Goal: Task Accomplishment & Management: Manage account settings

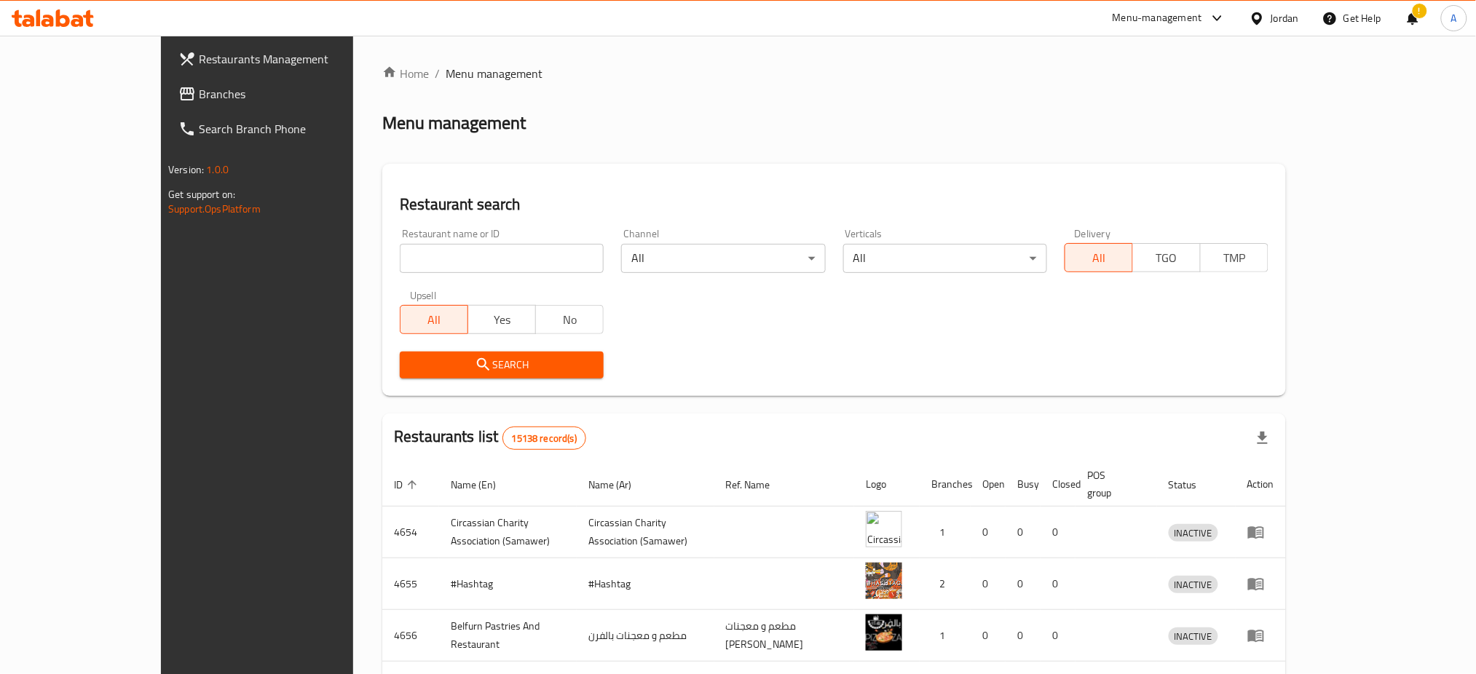
click at [451, 276] on div "Restaurant name or ID Restaurant name or ID" at bounding box center [501, 251] width 221 height 62
click at [451, 274] on div "Restaurant name or ID Restaurant name or ID" at bounding box center [501, 251] width 221 height 62
click at [453, 269] on input "search" at bounding box center [502, 258] width 204 height 29
click at [491, 237] on div "Restaurant name or ID Restaurant name or ID" at bounding box center [502, 251] width 204 height 44
click at [485, 264] on input "search" at bounding box center [502, 258] width 204 height 29
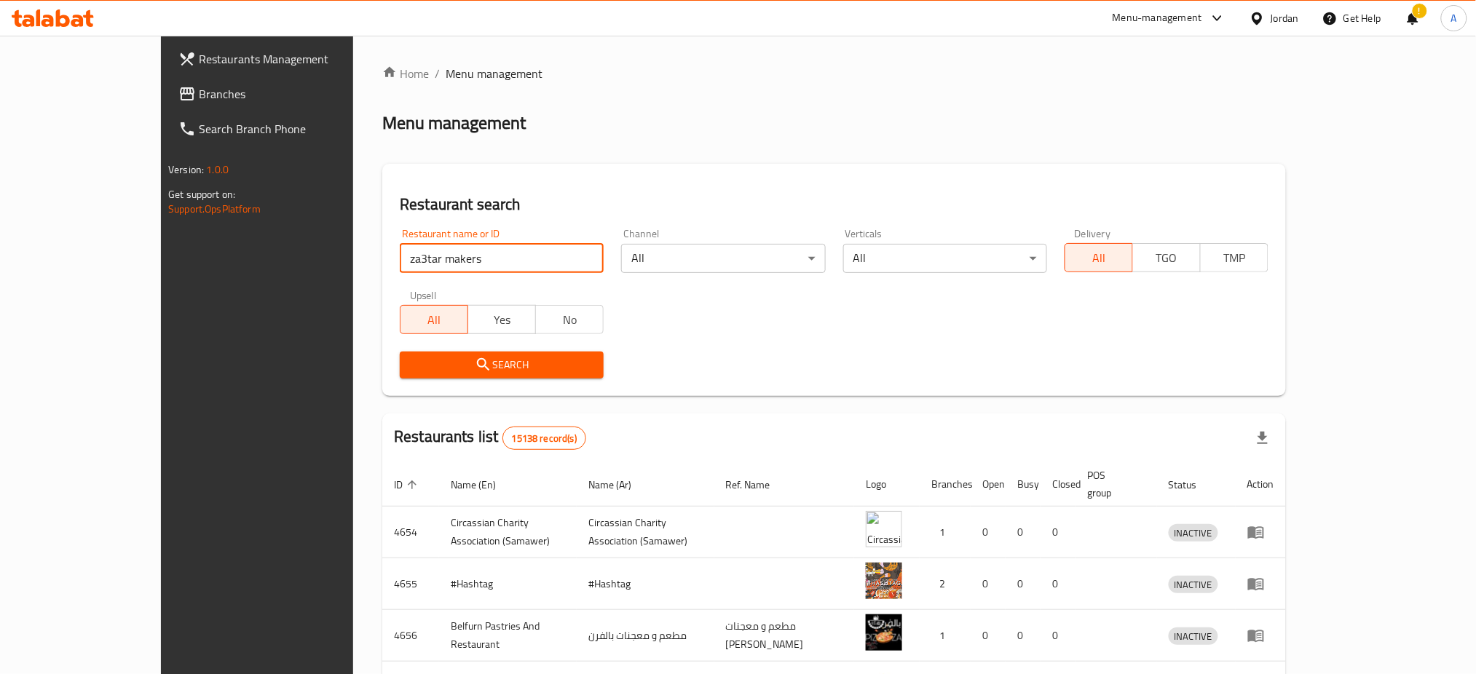
type input "za3tar makers"
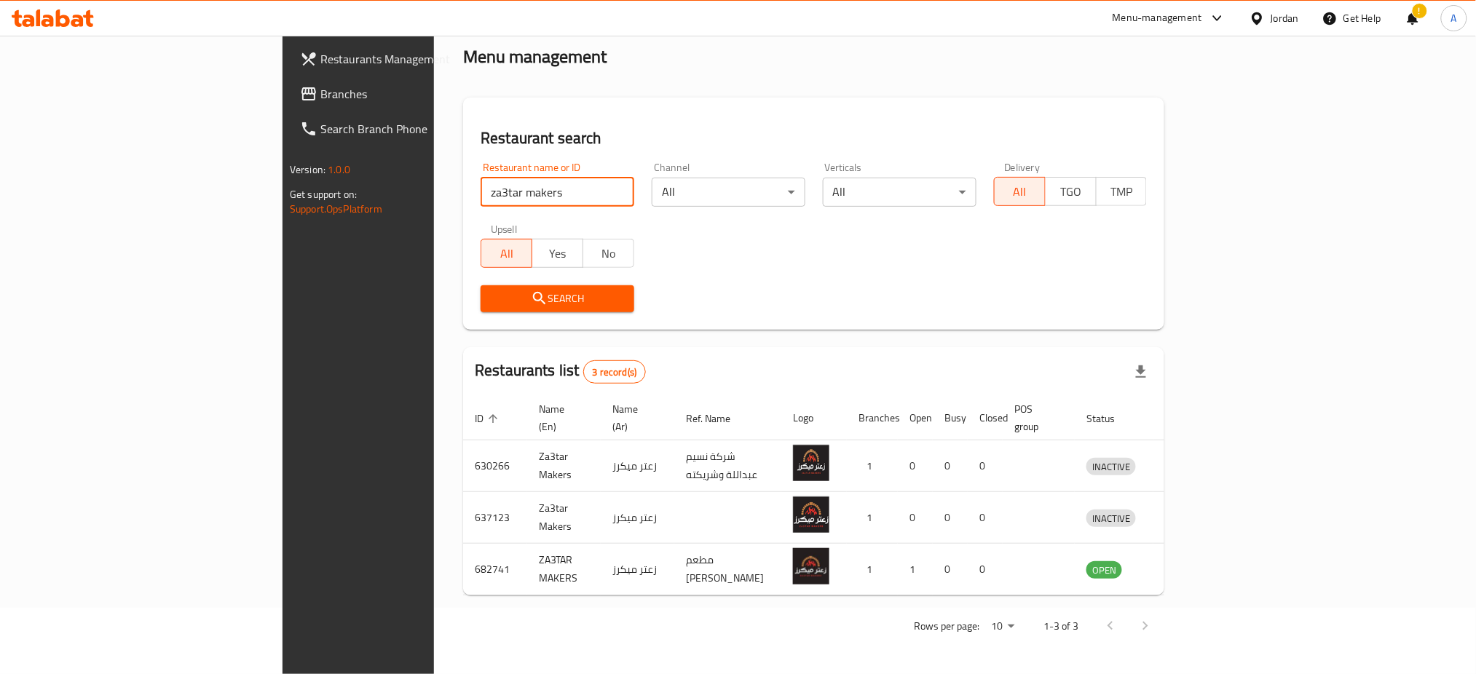
scroll to position [8, 0]
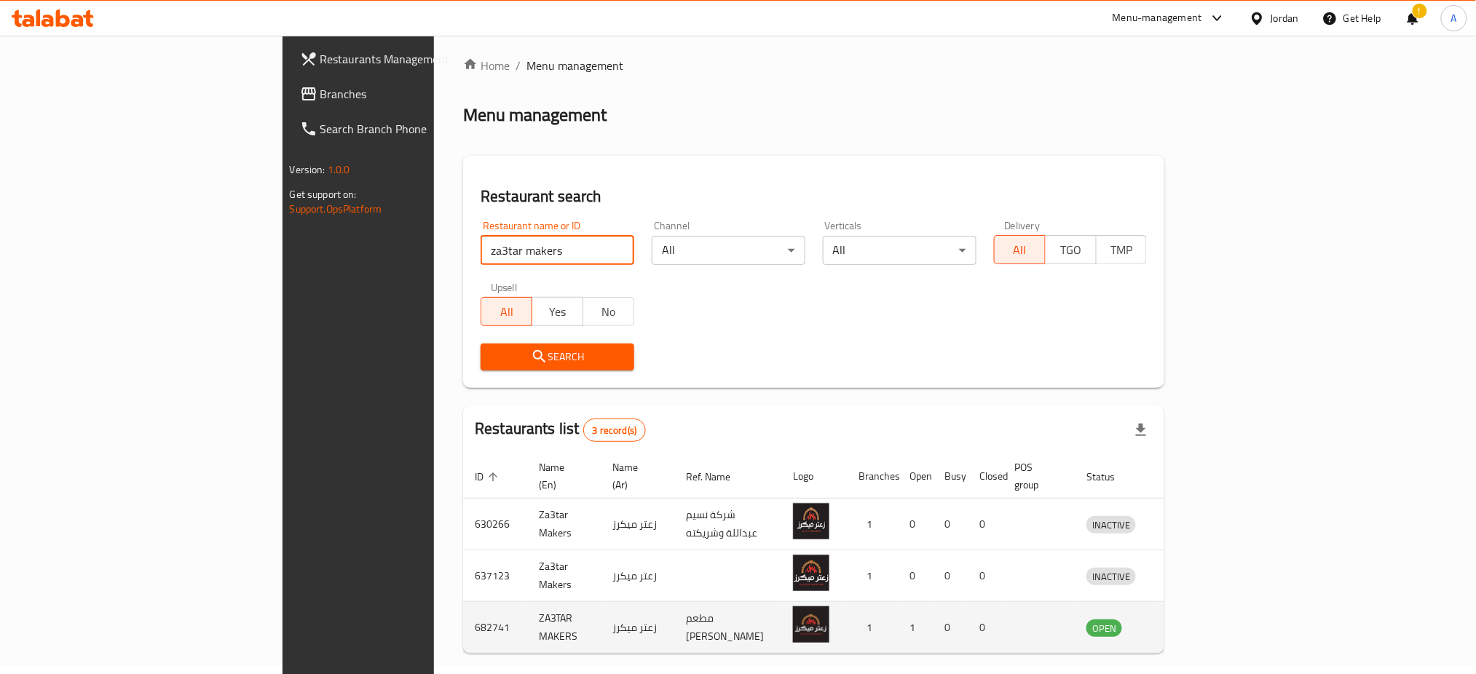
click at [1181, 622] on icon "enhanced table" at bounding box center [1173, 628] width 16 height 12
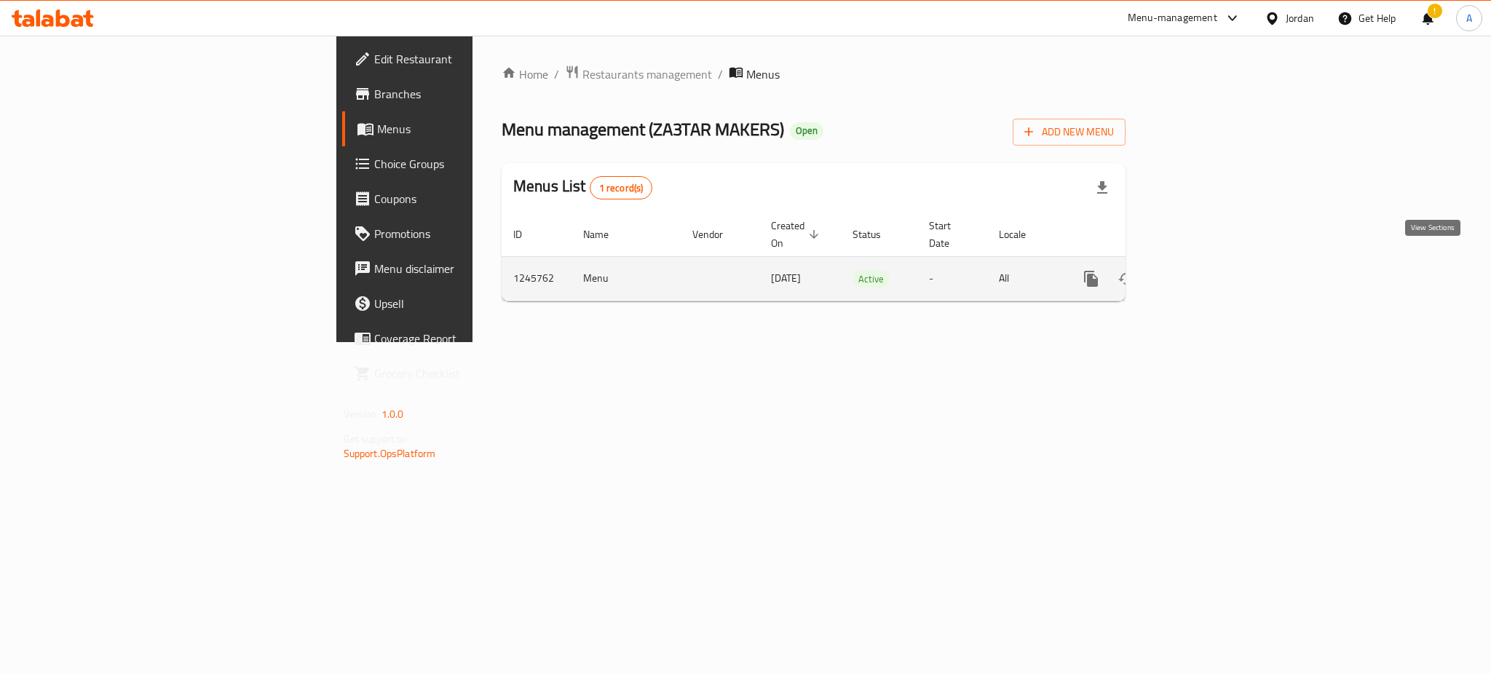
click at [1205, 272] on icon "enhanced table" at bounding box center [1195, 278] width 17 height 17
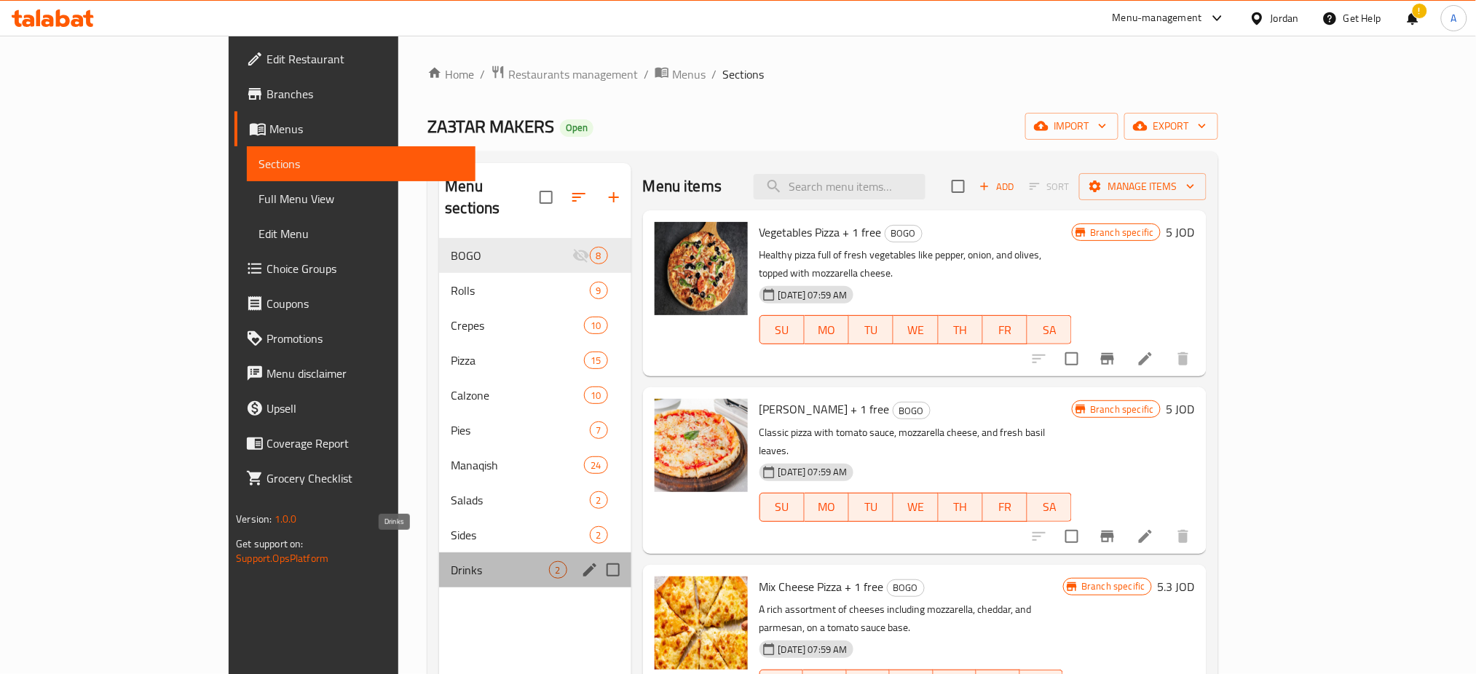
click at [451, 561] on span "Drinks" at bounding box center [500, 569] width 98 height 17
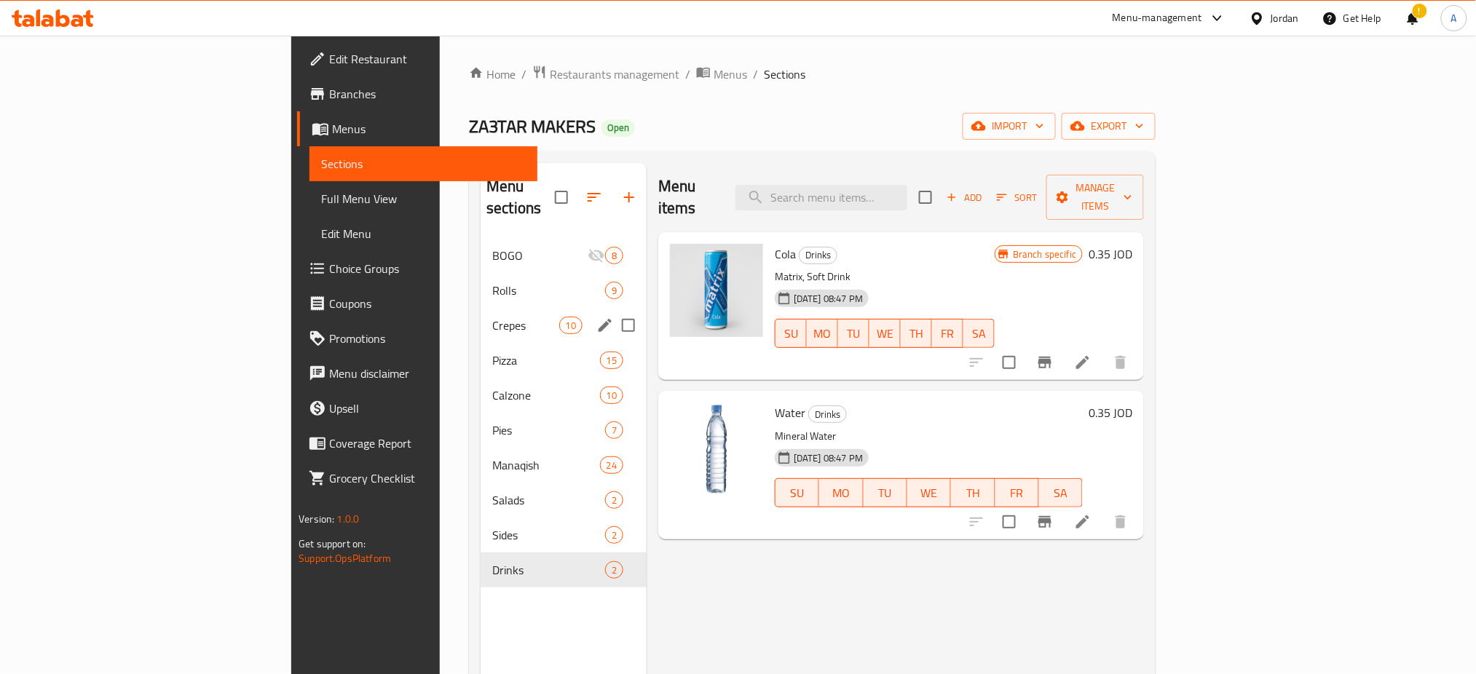
click at [480, 320] on div "Crepes 10" at bounding box center [563, 325] width 166 height 35
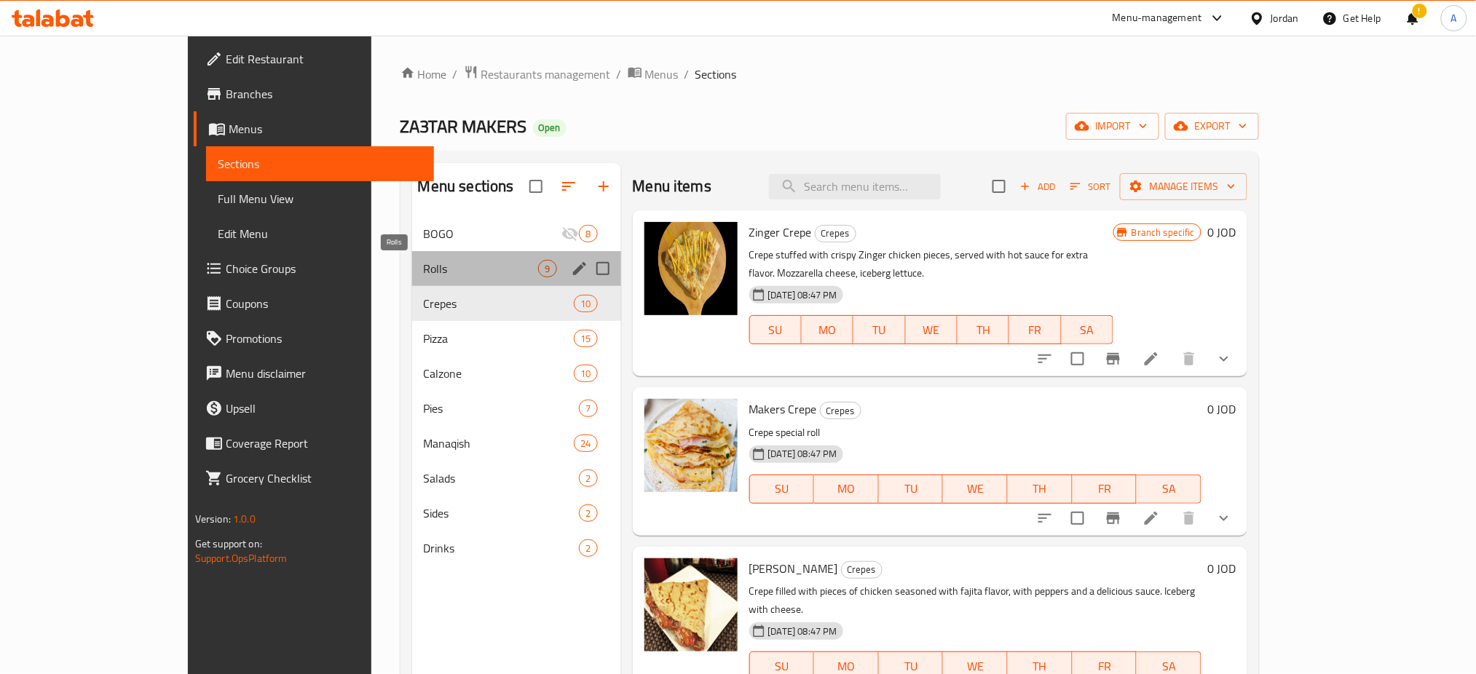
click at [424, 261] on span "Rolls" at bounding box center [481, 268] width 115 height 17
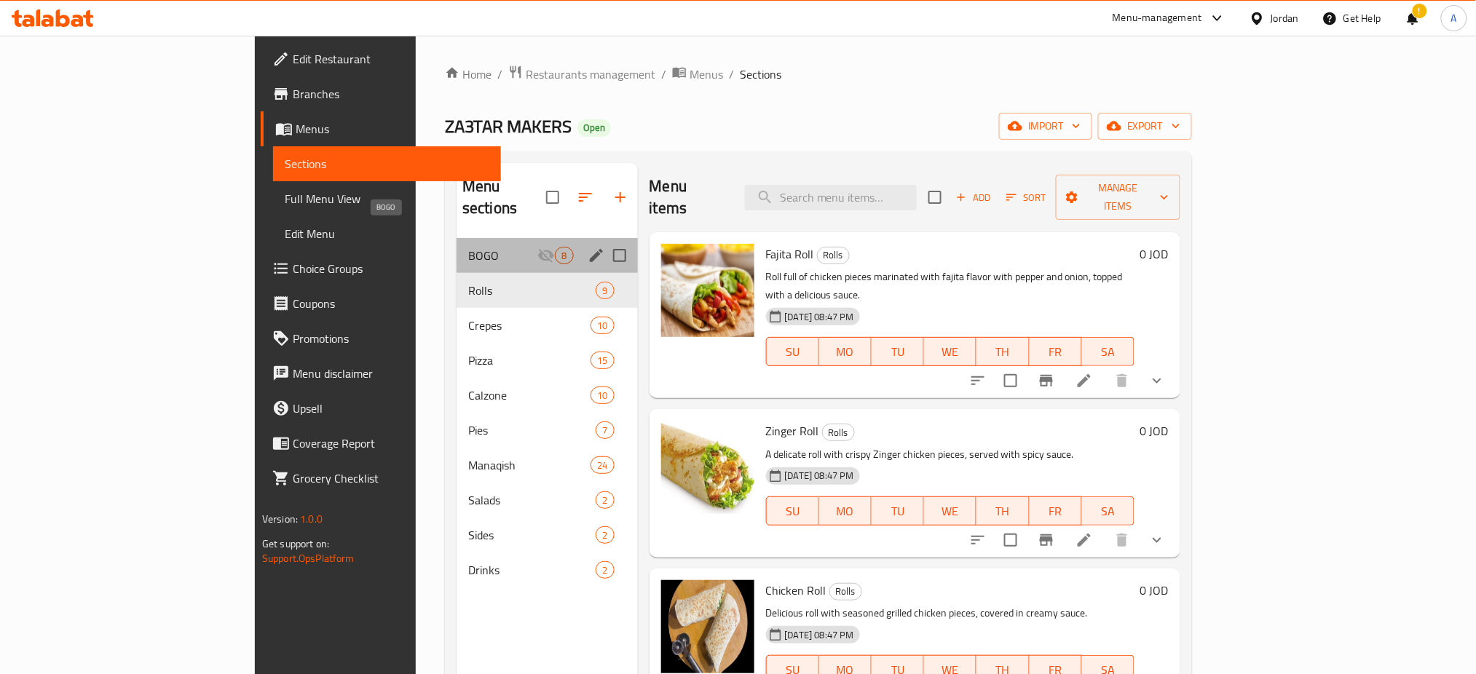
click at [468, 247] on span "BOGO" at bounding box center [502, 255] width 69 height 17
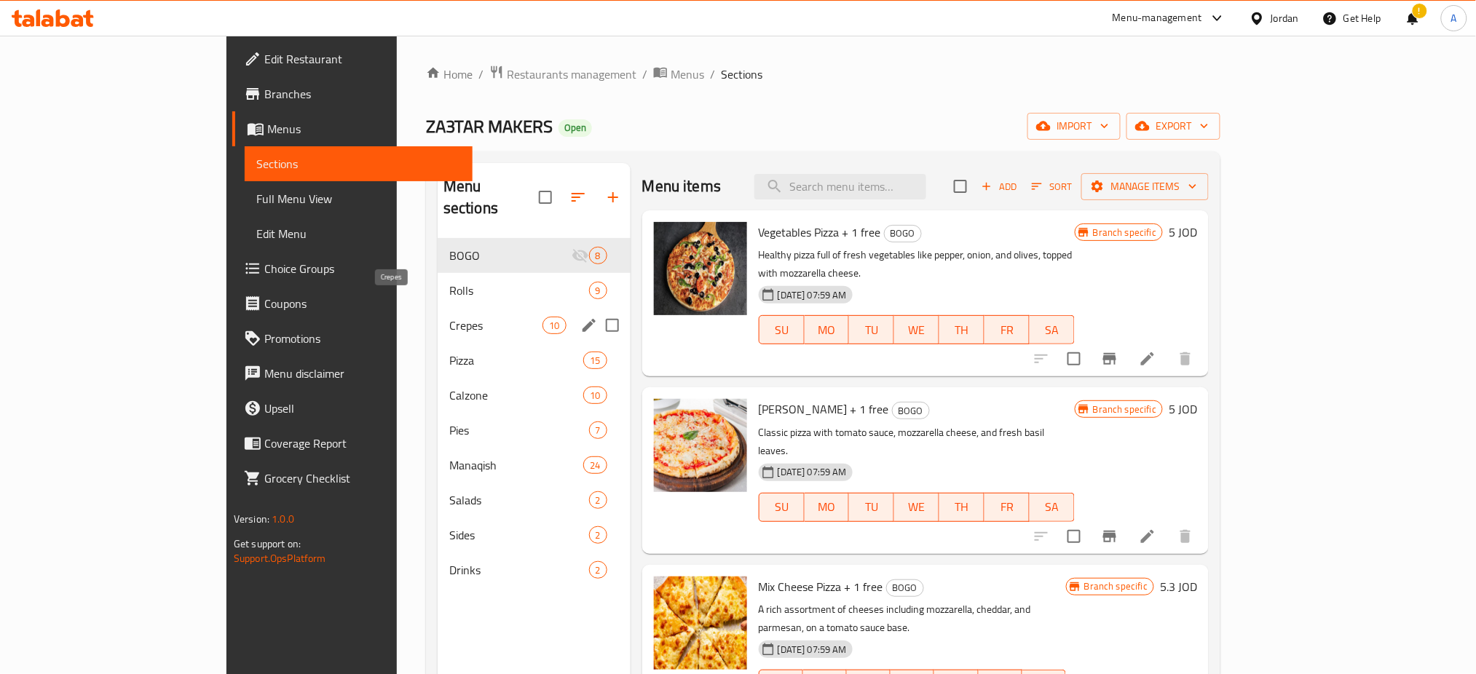
click at [449, 317] on span "Crepes" at bounding box center [496, 325] width 94 height 17
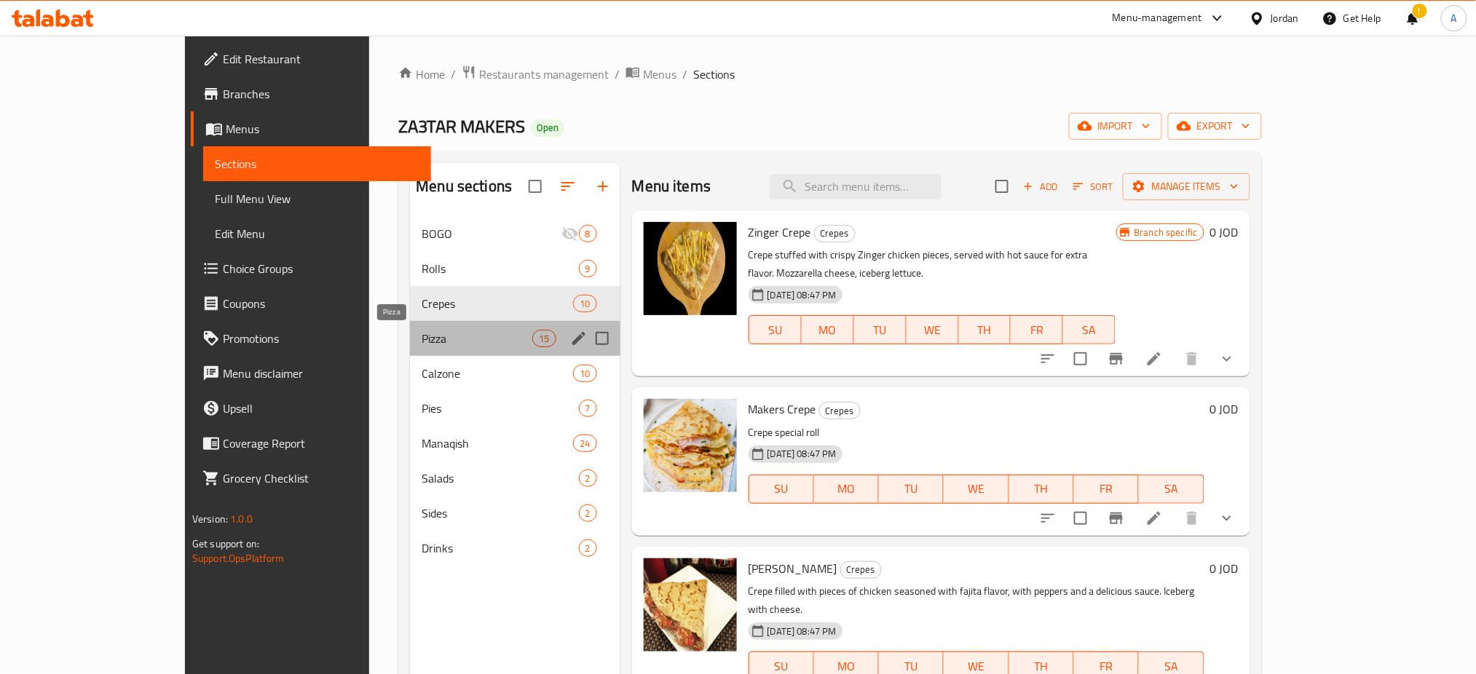
click at [421, 346] on span "Pizza" at bounding box center [476, 338] width 111 height 17
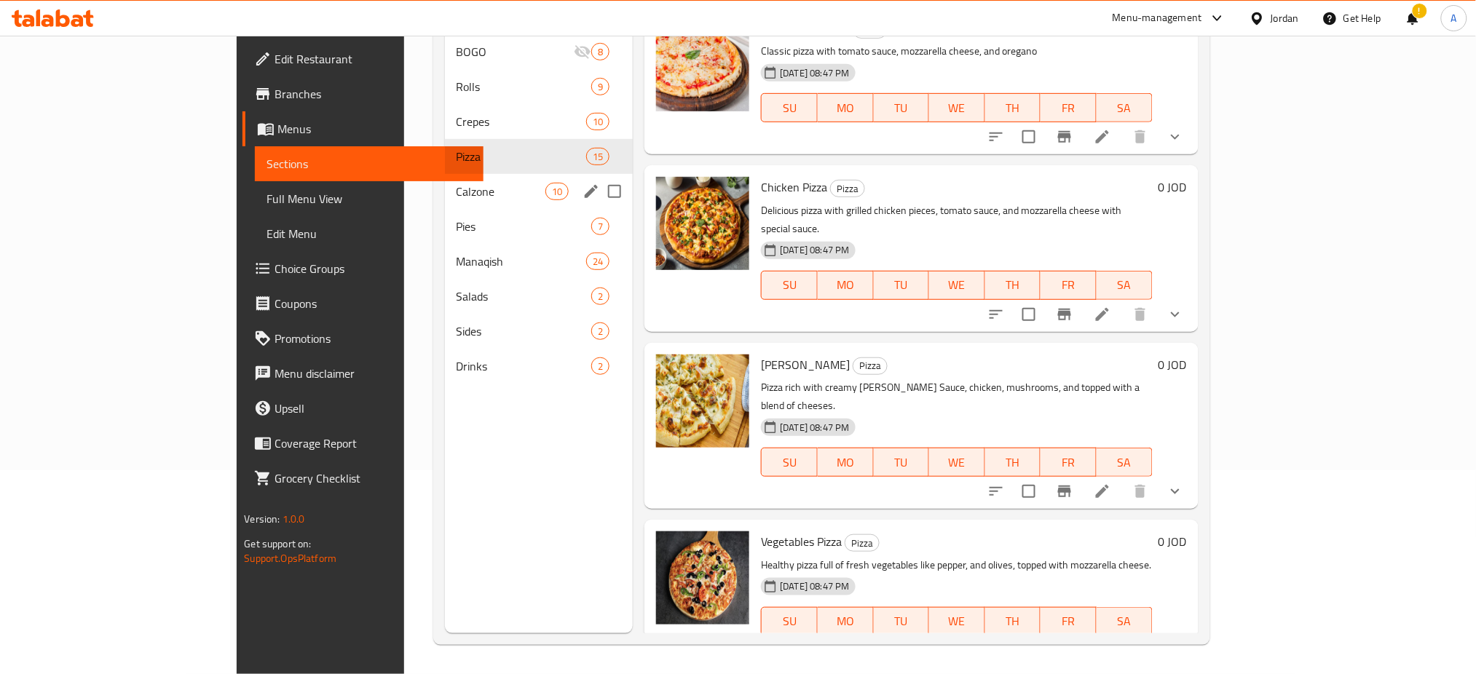
click at [460, 151] on div "Pizza 15" at bounding box center [539, 156] width 189 height 35
click at [459, 183] on span "Calzone" at bounding box center [500, 191] width 89 height 17
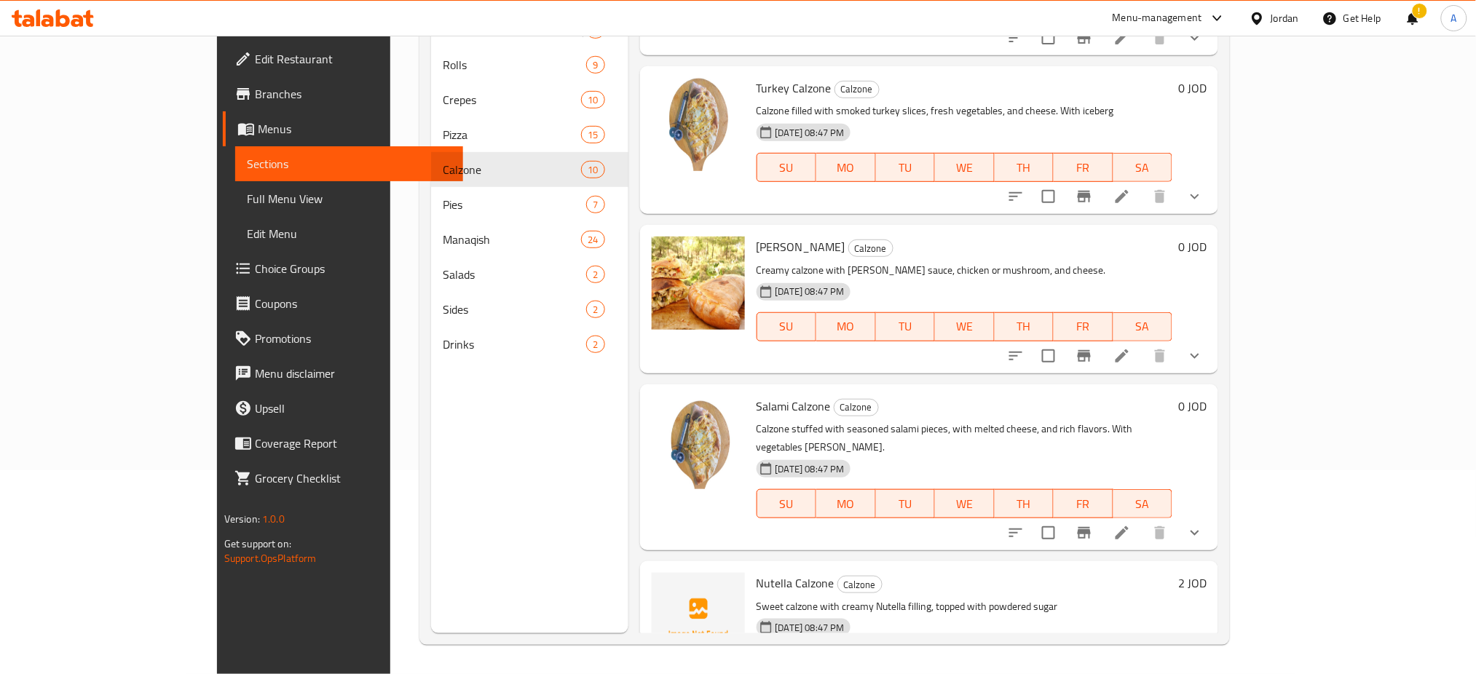
scroll to position [951, 0]
drag, startPoint x: 583, startPoint y: 269, endPoint x: 647, endPoint y: 181, distance: 108.3
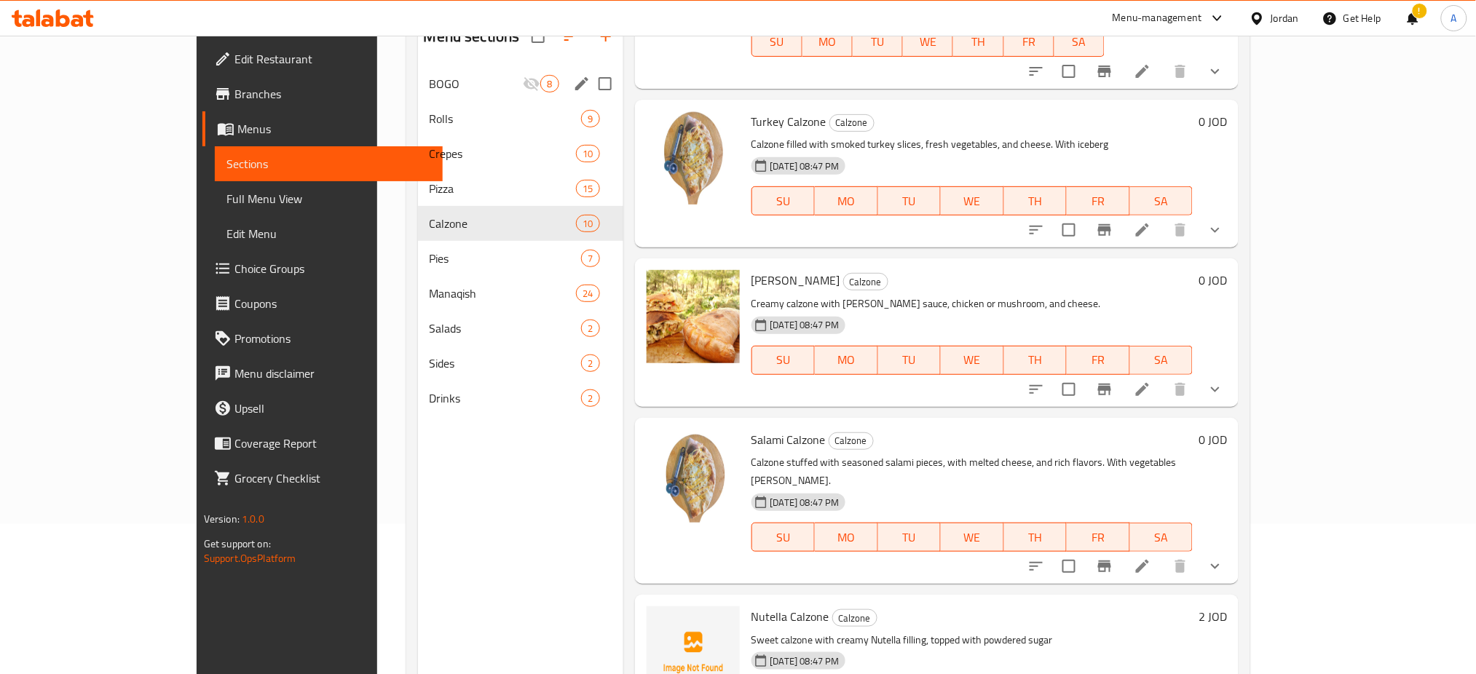
scroll to position [0, 0]
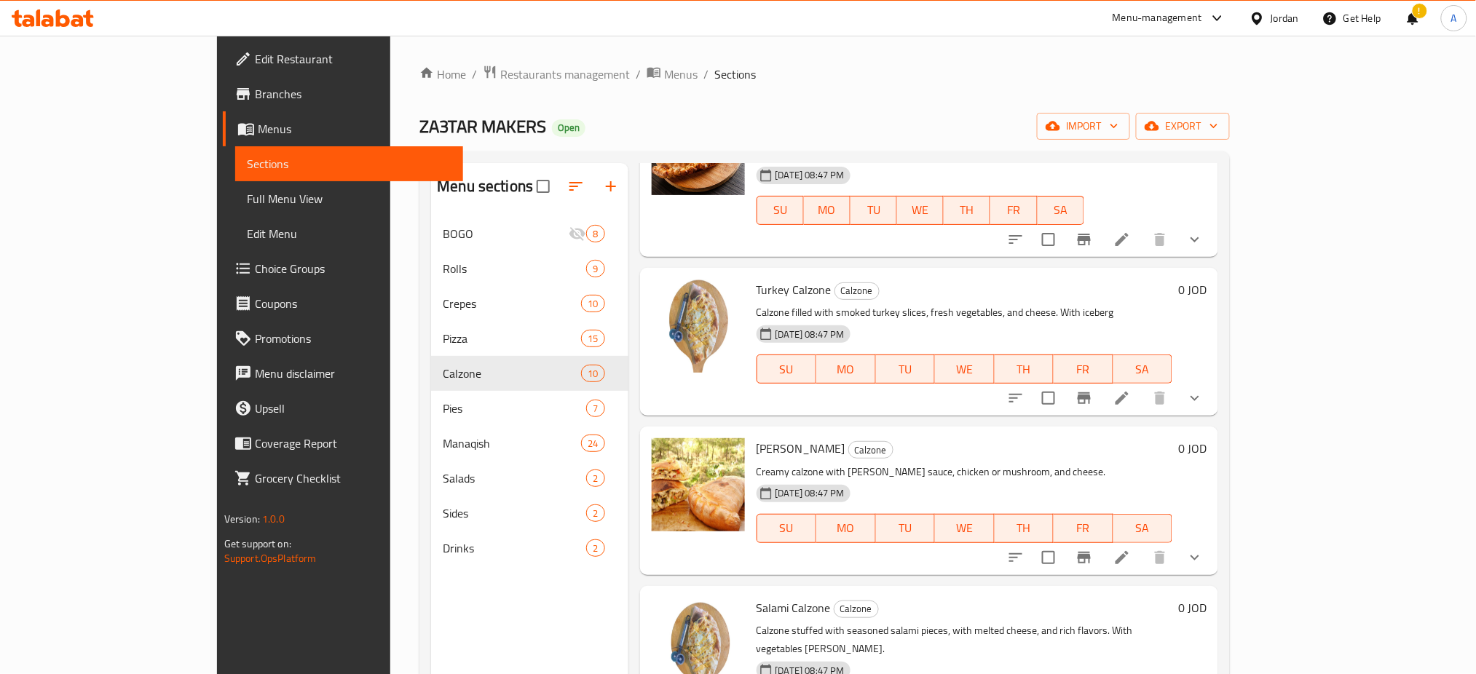
click at [223, 82] on link "Branches" at bounding box center [343, 93] width 241 height 35
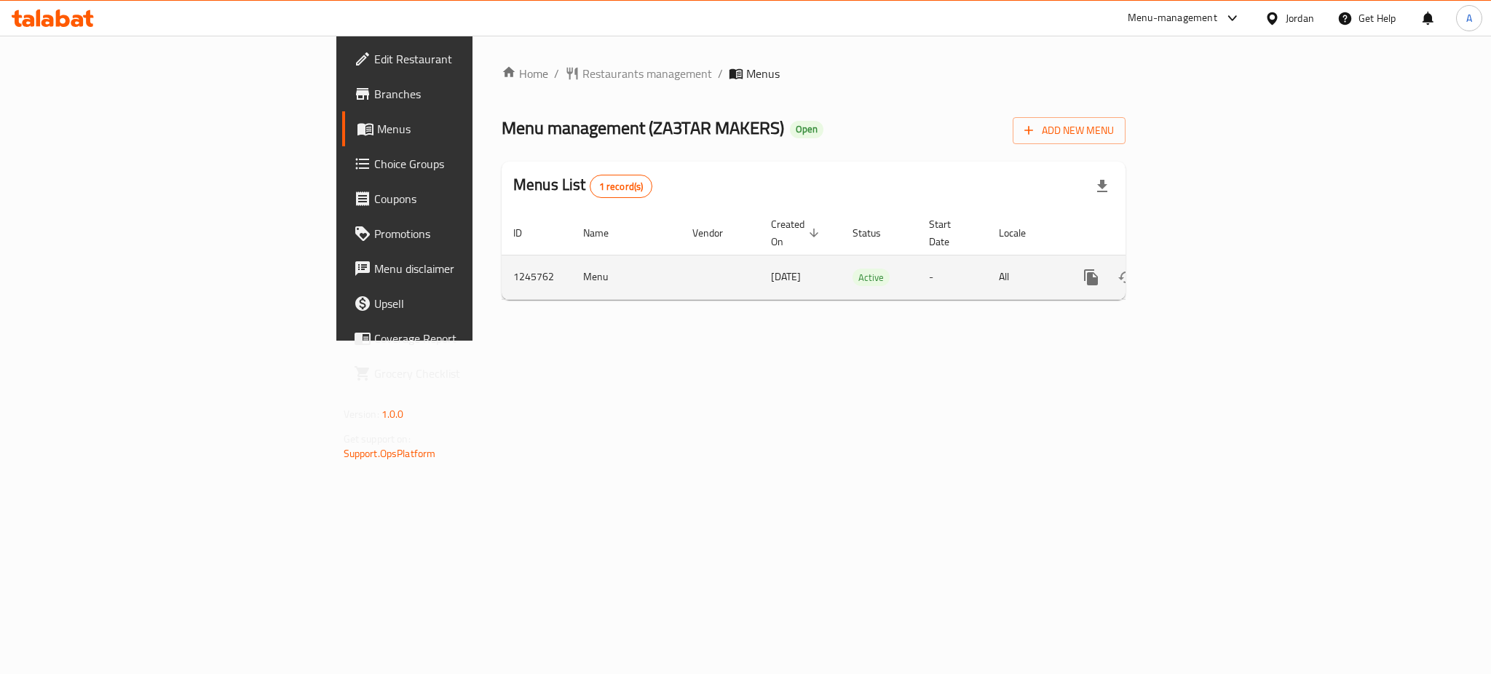
click at [1203, 271] on icon "enhanced table" at bounding box center [1195, 277] width 13 height 13
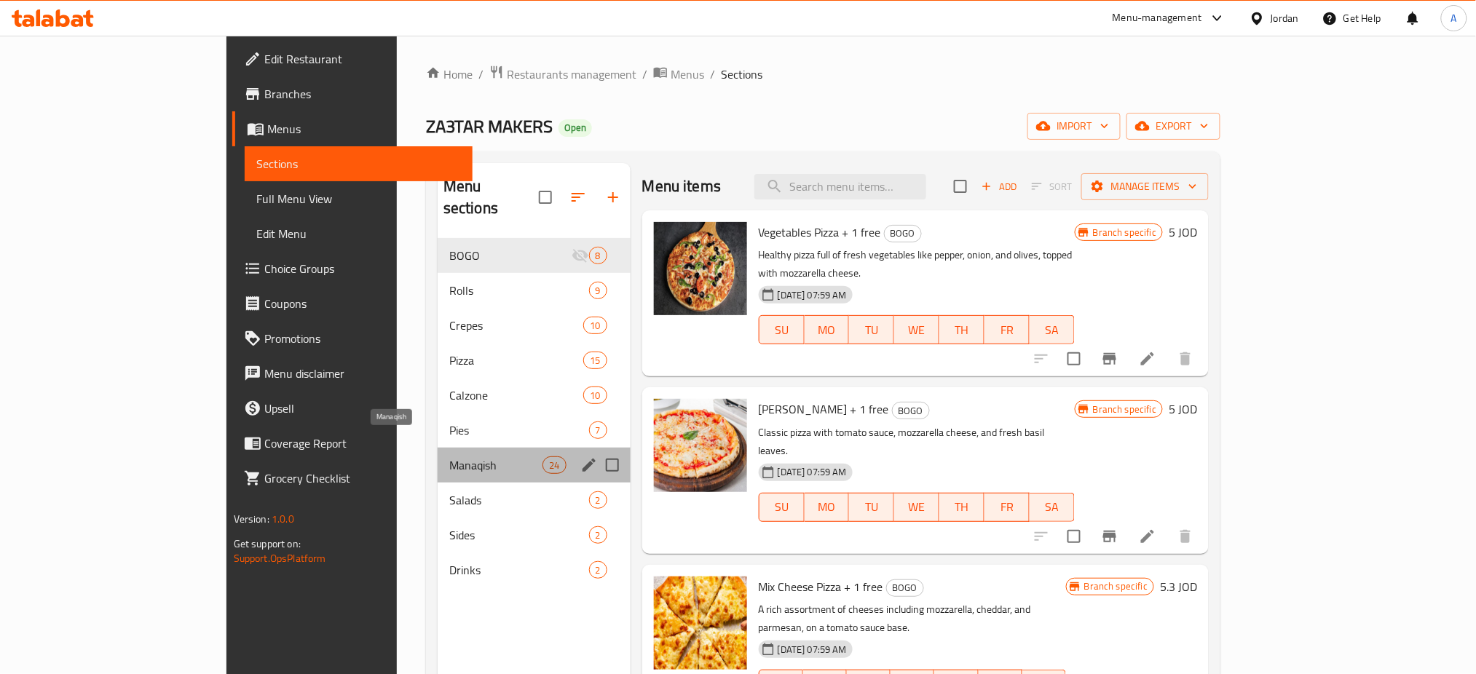
click at [449, 456] on span "Manaqish" at bounding box center [496, 464] width 94 height 17
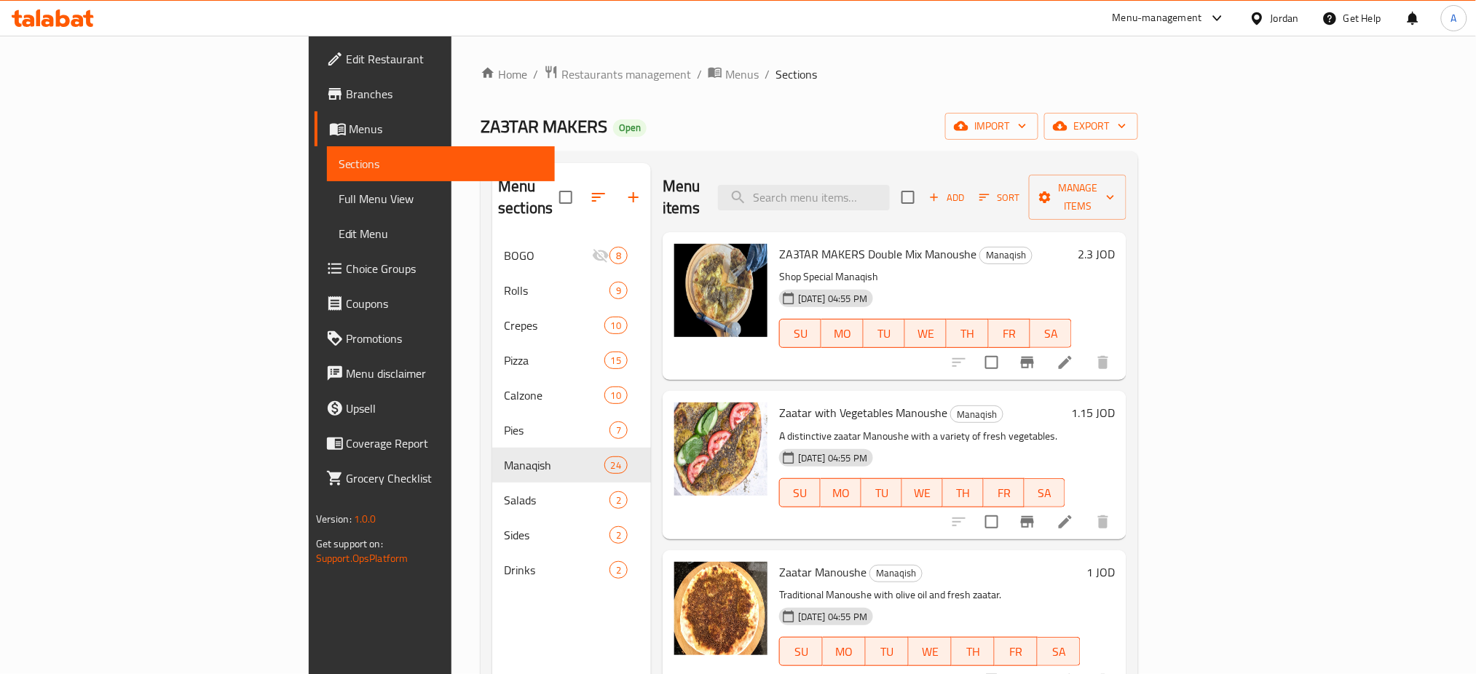
click at [590, 189] on icon "button" at bounding box center [598, 197] width 17 height 17
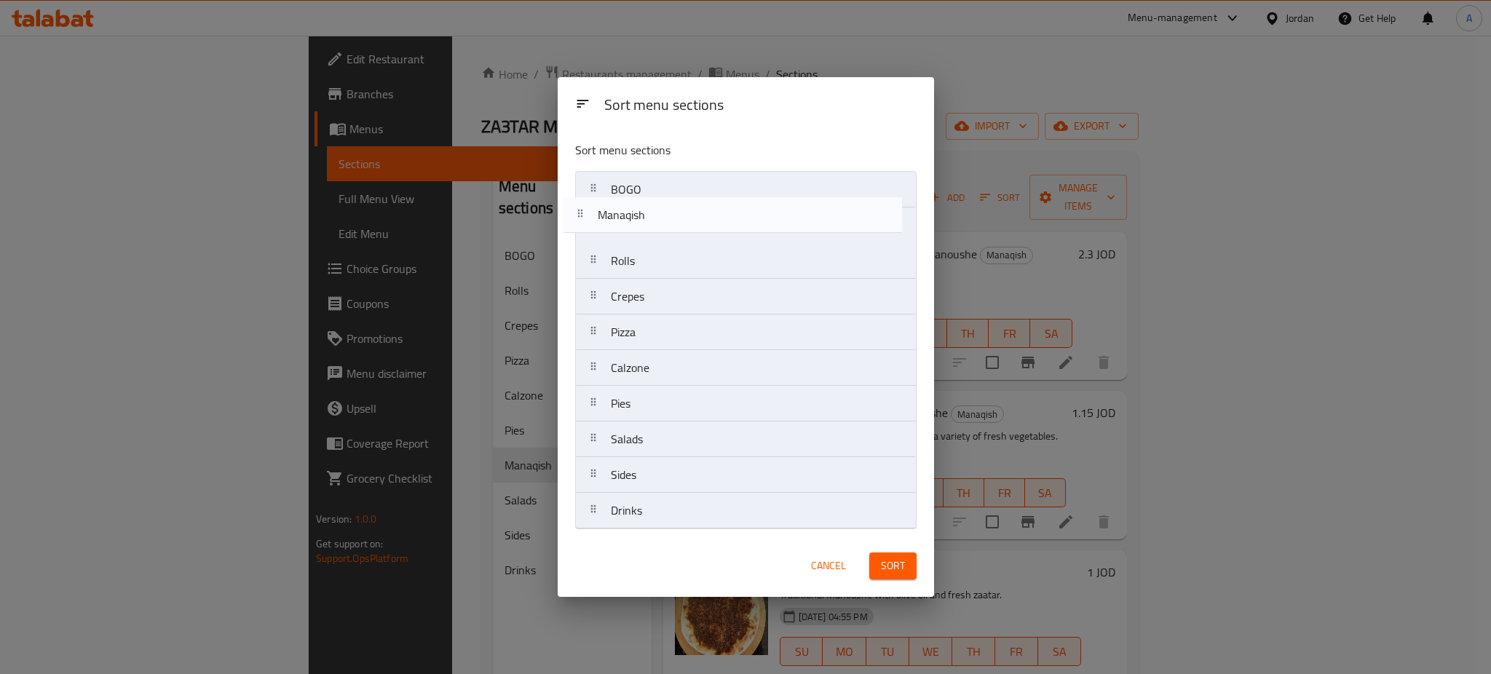
drag, startPoint x: 681, startPoint y: 405, endPoint x: 670, endPoint y: 208, distance: 196.9
click at [670, 208] on nav "BOGO Rolls Crepes Pizza Calzone Pies Manaqish Salads Sides Drinks" at bounding box center [745, 350] width 341 height 358
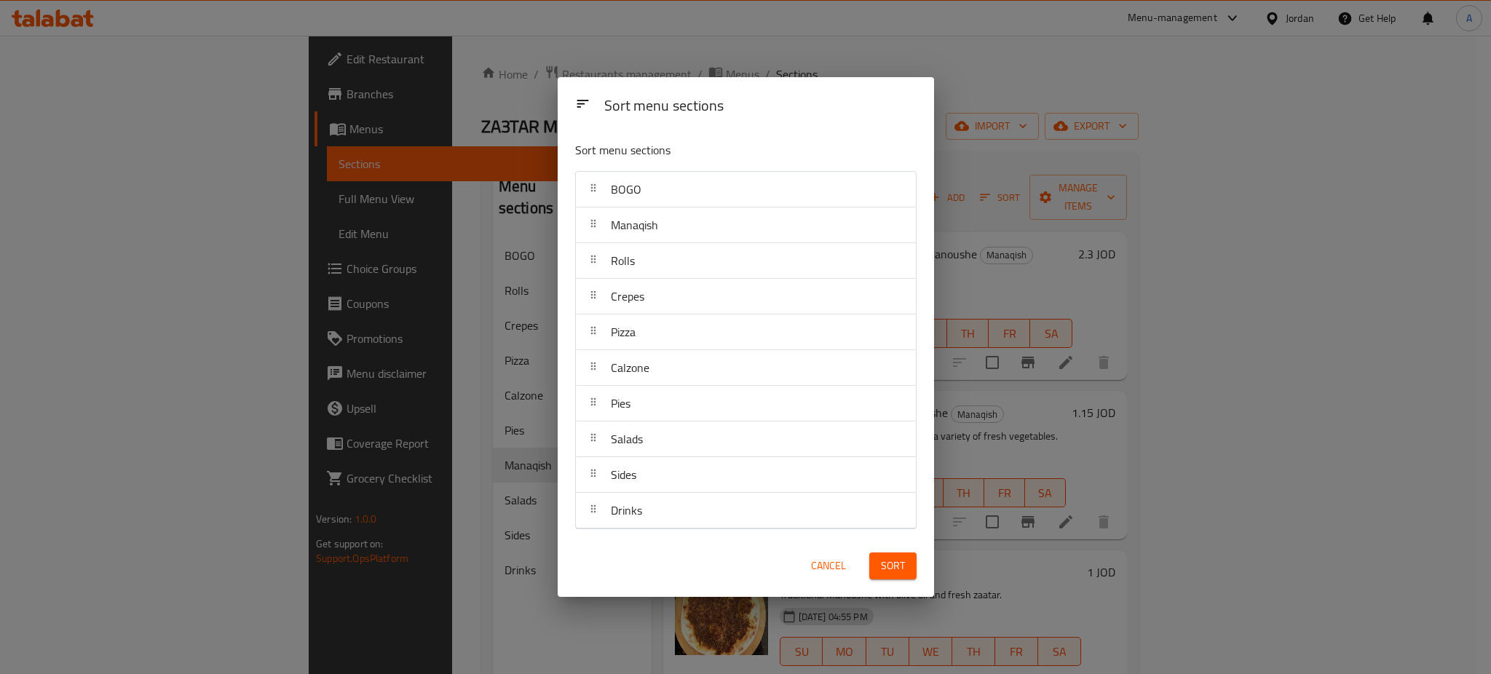
click at [898, 558] on span "Sort" at bounding box center [893, 566] width 24 height 18
